Goal: Go to known website: Access a specific website the user already knows

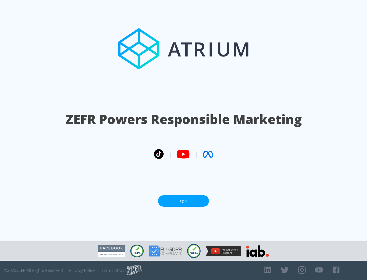
click at [183, 199] on link "Log In" at bounding box center [183, 200] width 51 height 11
